Goal: Navigation & Orientation: Find specific page/section

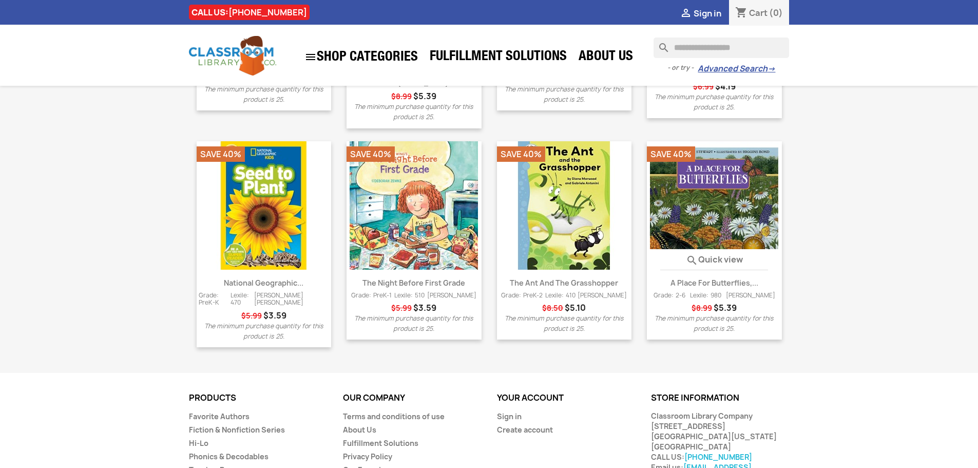
scroll to position [1295, 0]
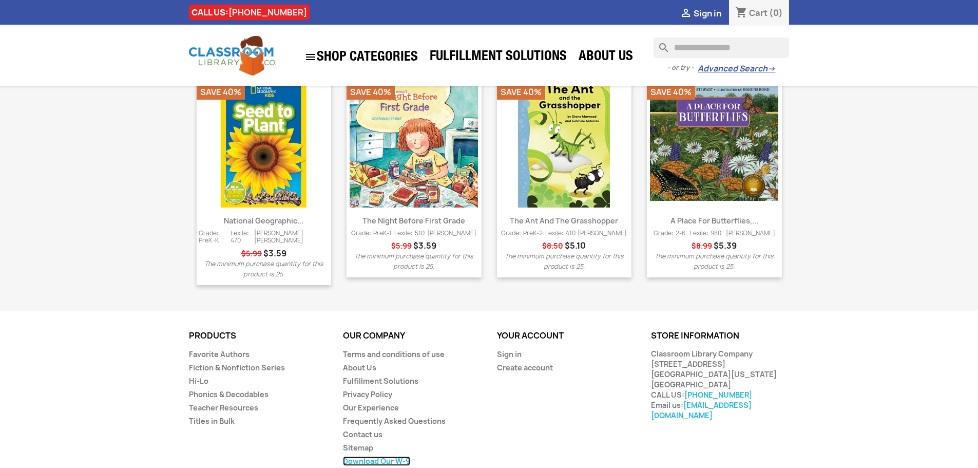
click at [382, 456] on link "Download Our W-9" at bounding box center [376, 461] width 67 height 10
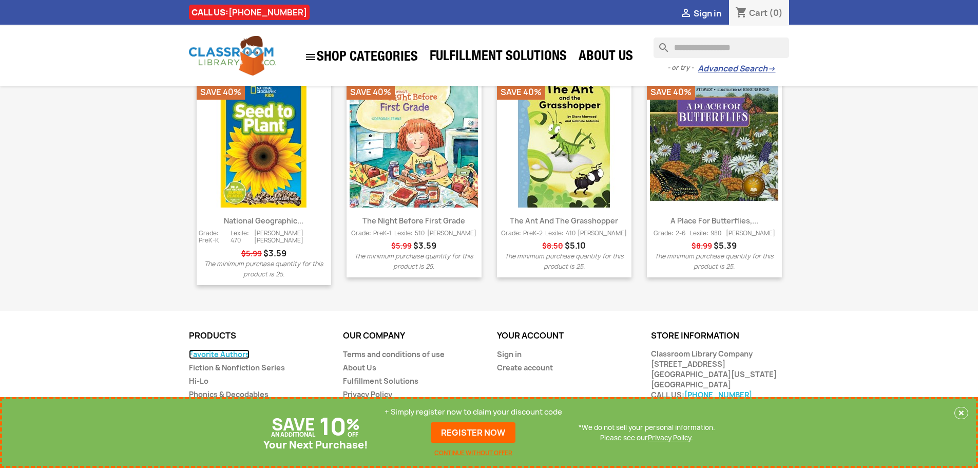
click at [226, 349] on link "Favorite Authors" at bounding box center [219, 354] width 61 height 10
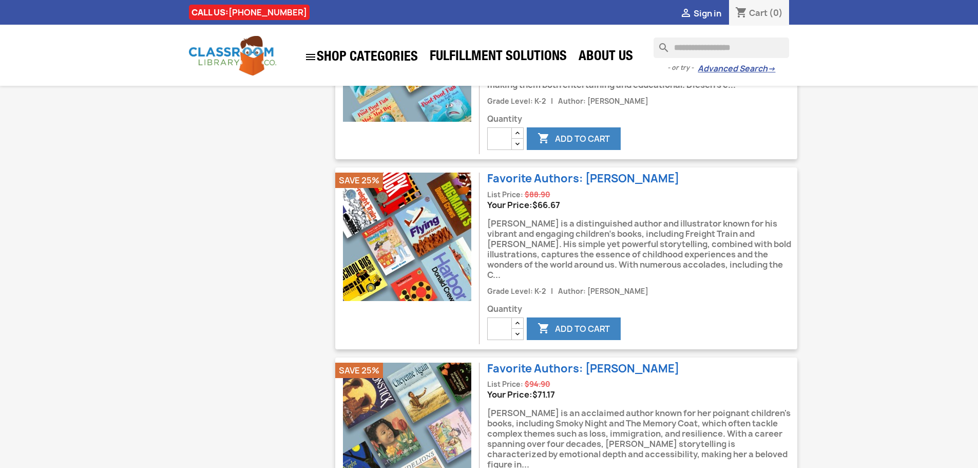
scroll to position [1797, 0]
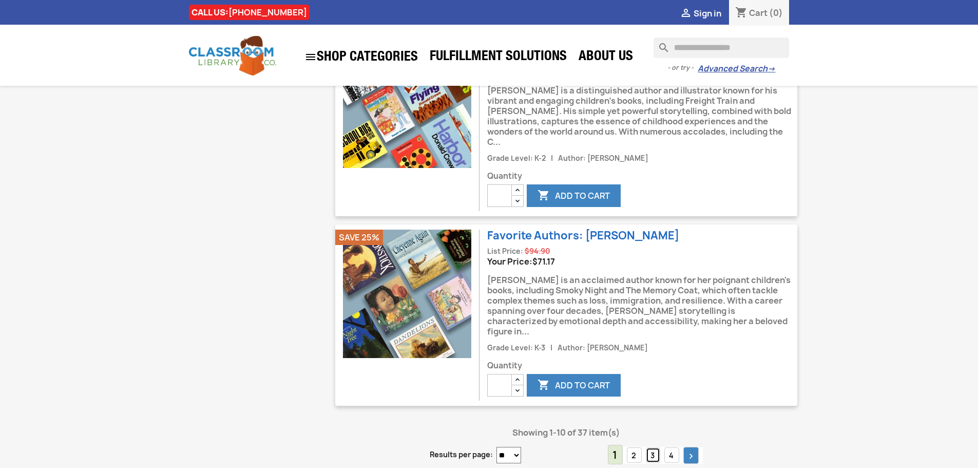
click at [656, 447] on link "3" at bounding box center [653, 455] width 14 height 16
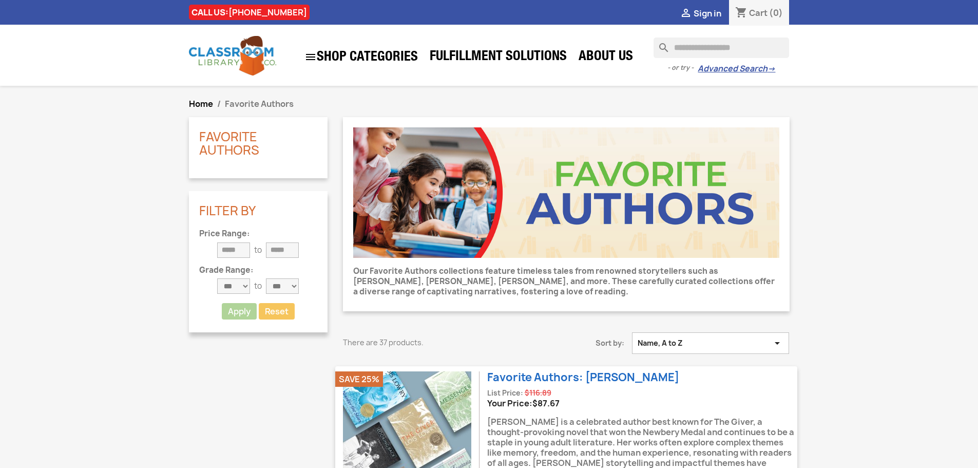
click at [699, 344] on button "Name, A to Z " at bounding box center [710, 343] width 157 height 22
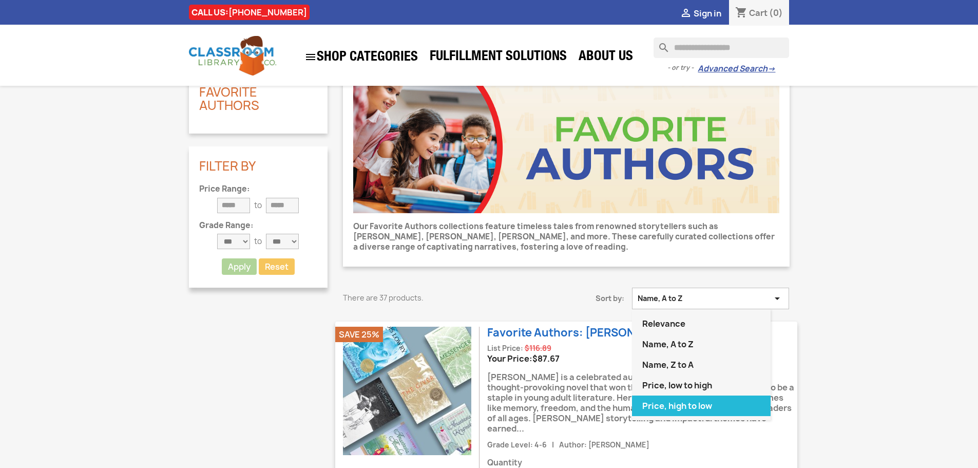
scroll to position [103, 0]
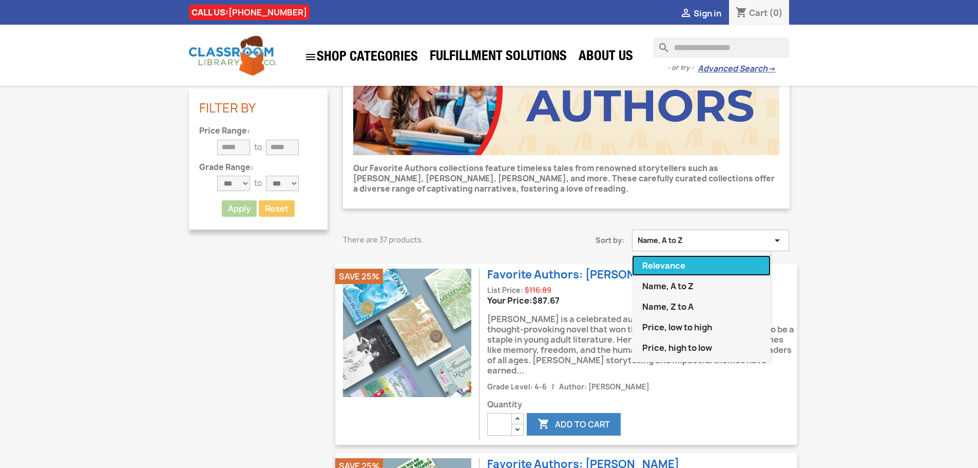
click at [670, 265] on link "Relevance" at bounding box center [701, 265] width 139 height 21
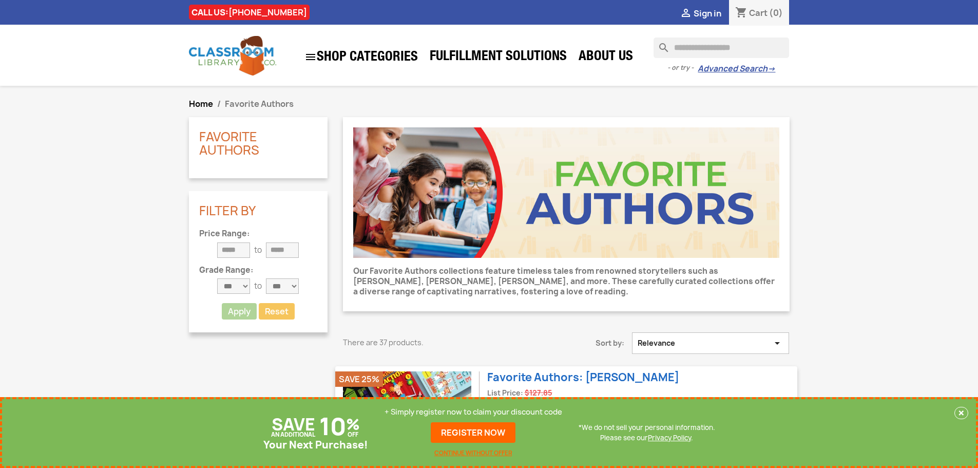
click at [732, 349] on button "Relevance " at bounding box center [710, 343] width 157 height 22
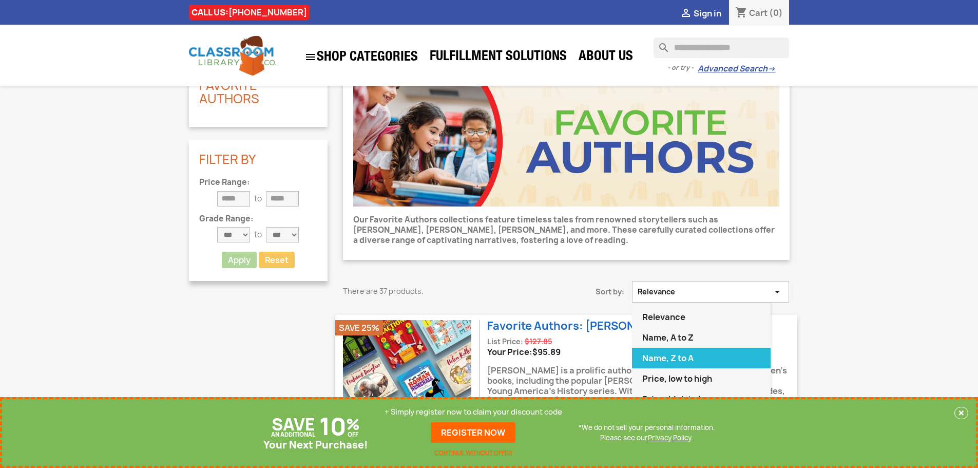
scroll to position [103, 0]
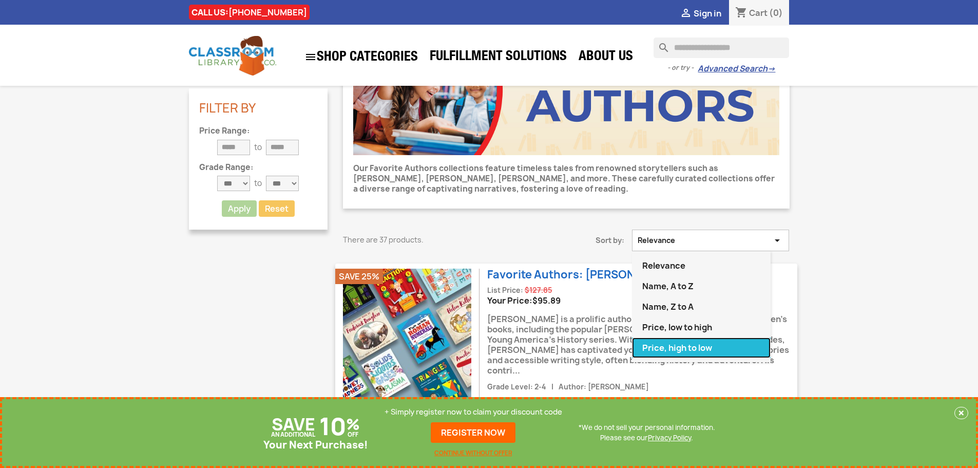
click at [710, 353] on link "Price, high to low" at bounding box center [701, 347] width 139 height 21
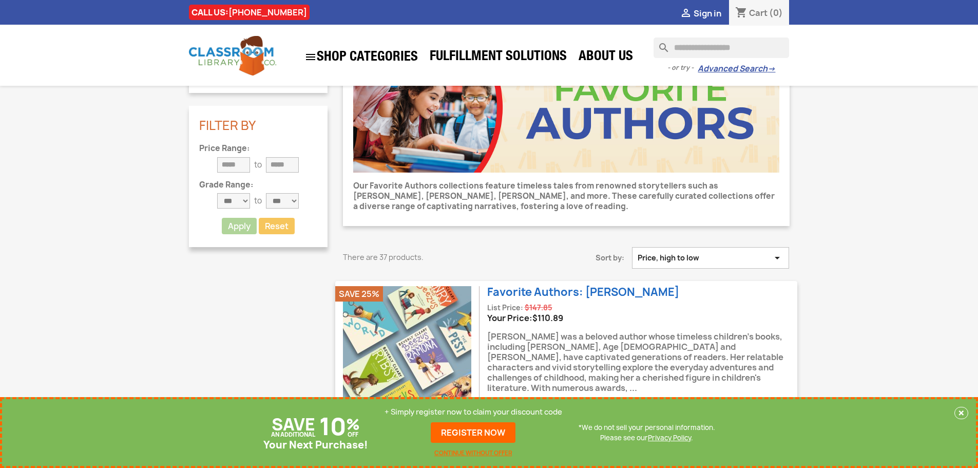
scroll to position [205, 0]
